Goal: Check status: Check status

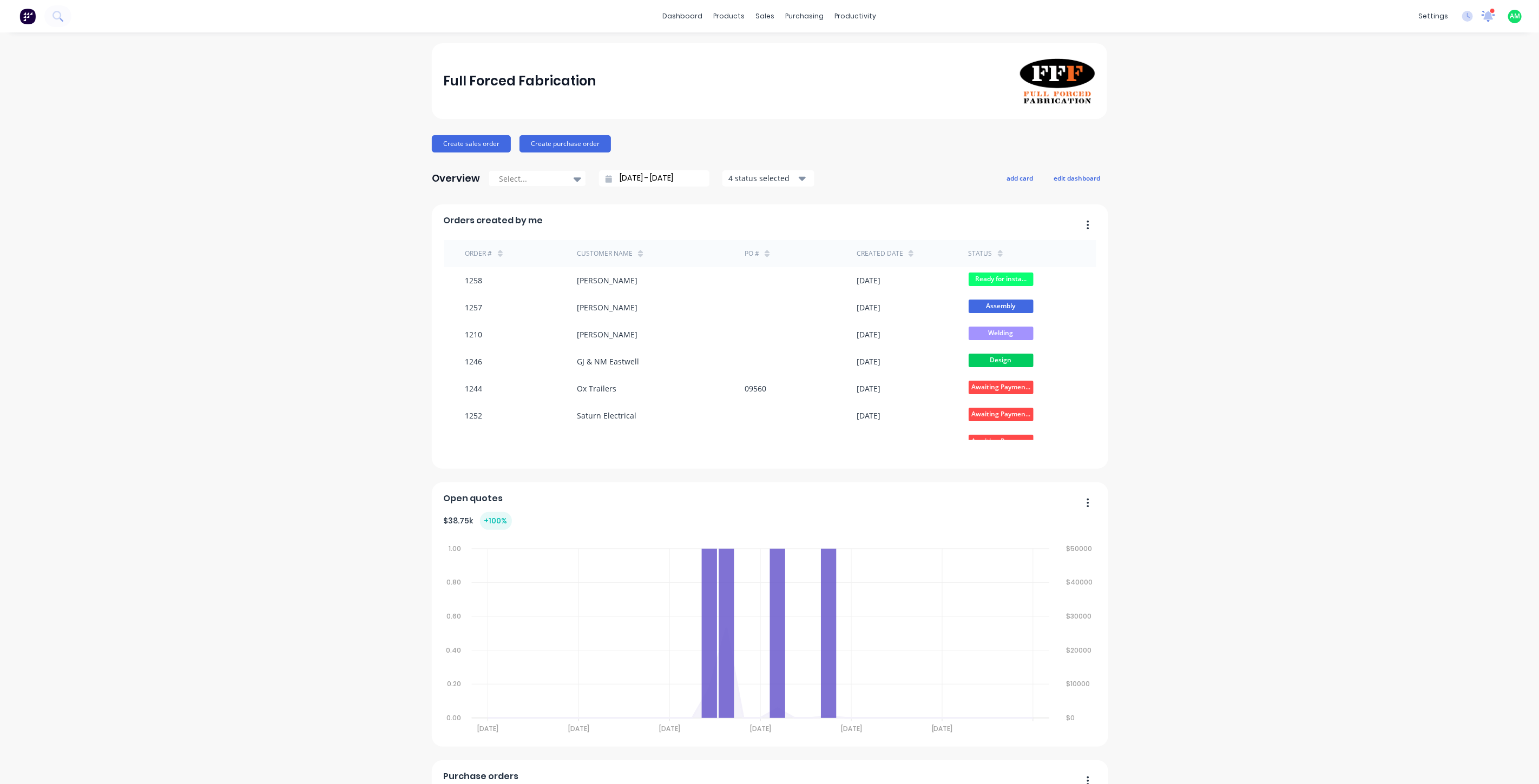
click at [1484, 17] on icon at bounding box center [1489, 14] width 10 height 9
click at [1221, 99] on div "GJ & NM Eastwell" at bounding box center [1244, 104] width 158 height 12
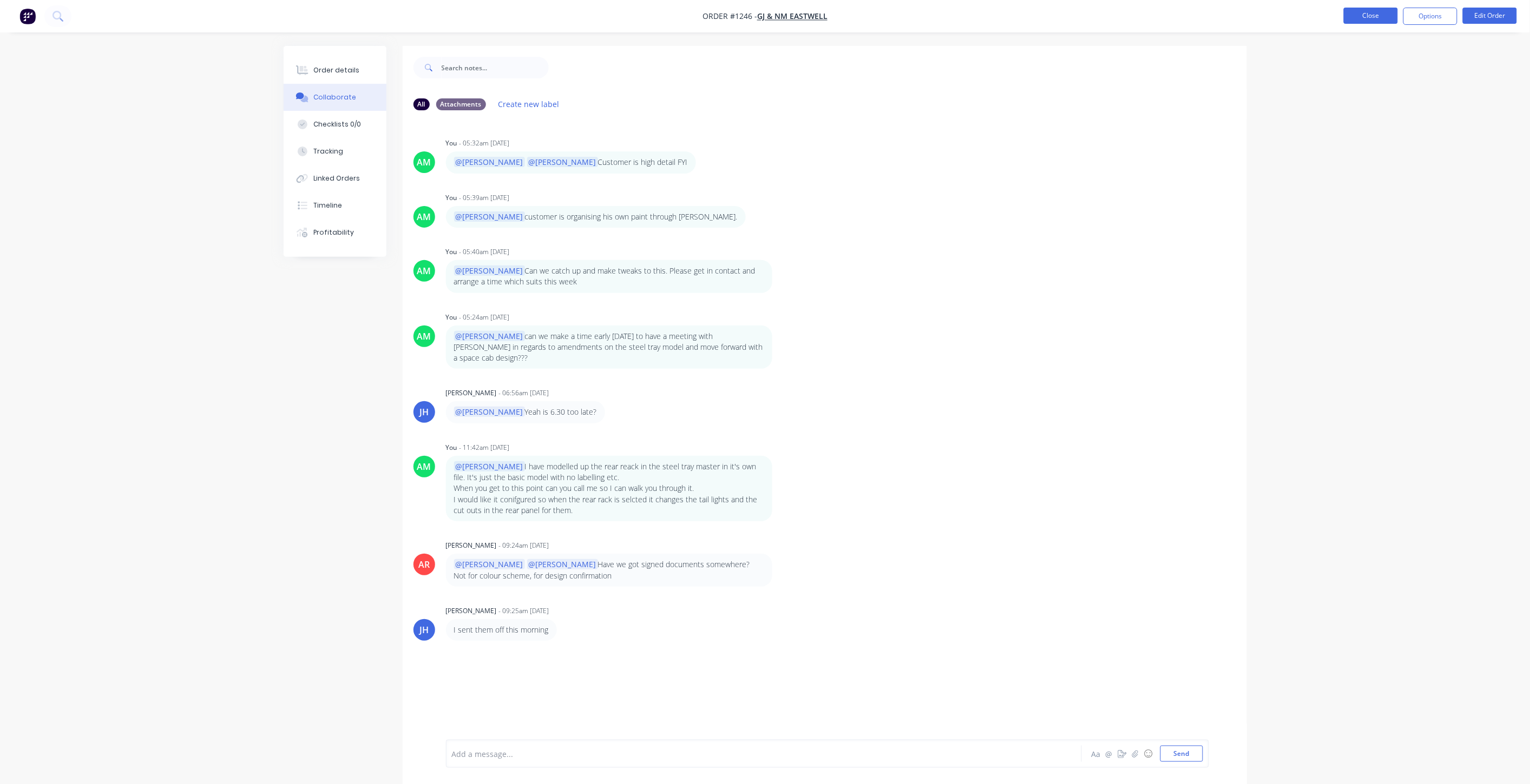
click at [1355, 13] on button "Close" at bounding box center [1371, 15] width 54 height 16
